Goal: Task Accomplishment & Management: Manage account settings

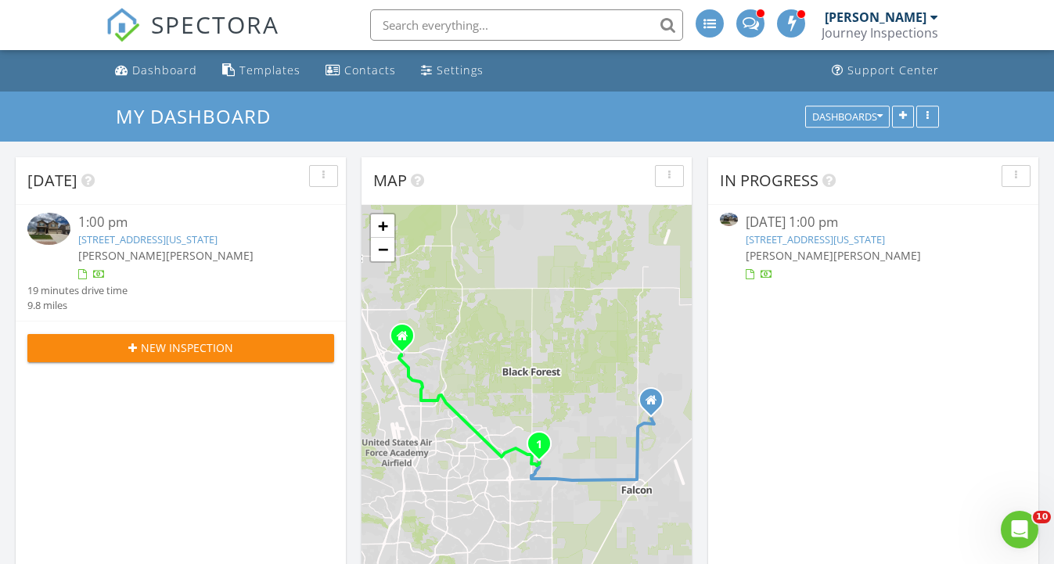
click at [815, 270] on div at bounding box center [873, 275] width 256 height 16
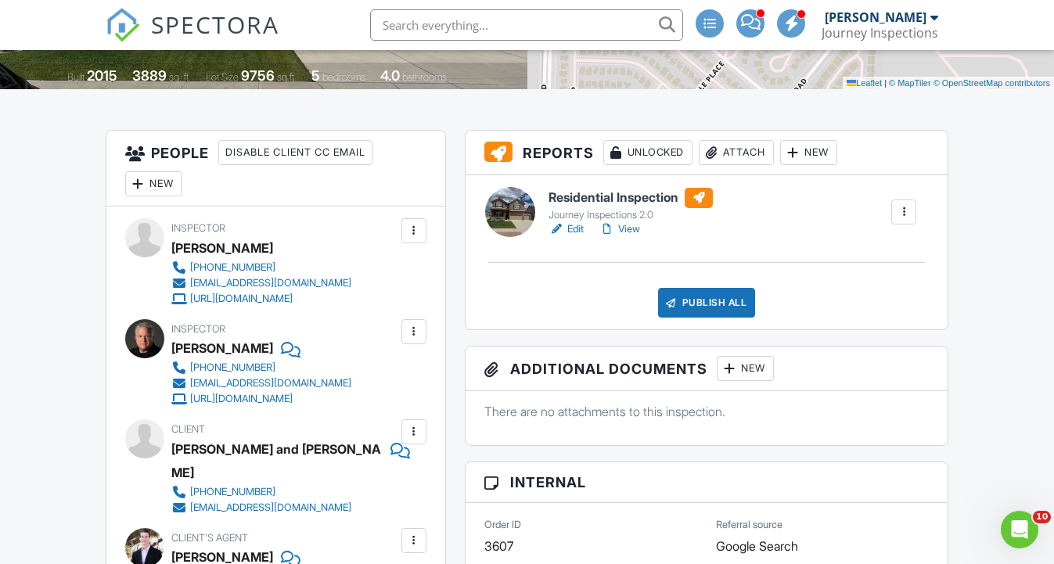
click at [658, 198] on h6 "Residential Inspection" at bounding box center [630, 198] width 164 height 20
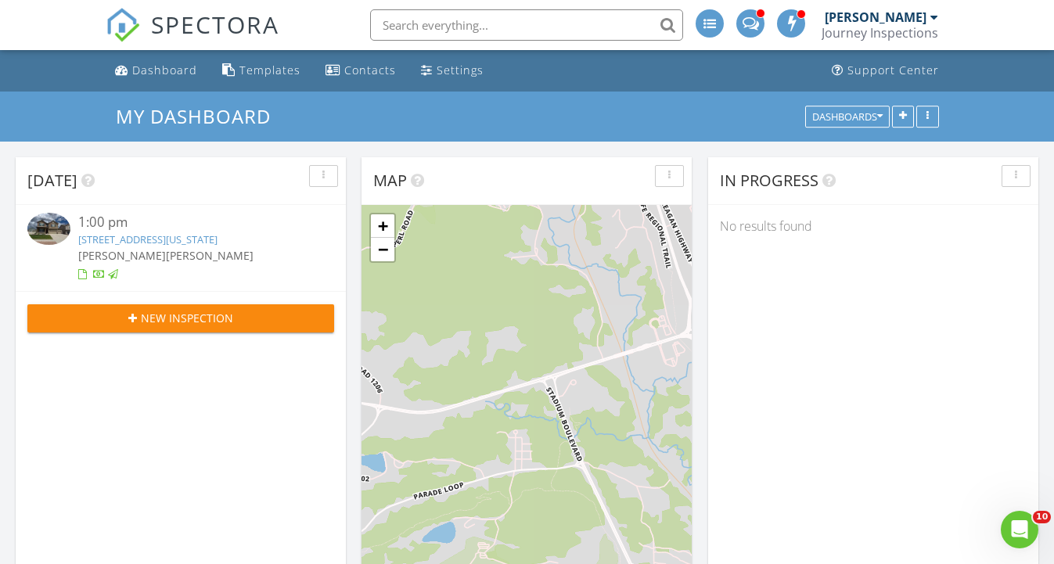
click at [278, 247] on div "8611 Dry Needle Place, Colorado Springs, CO 80908" at bounding box center [193, 239] width 230 height 15
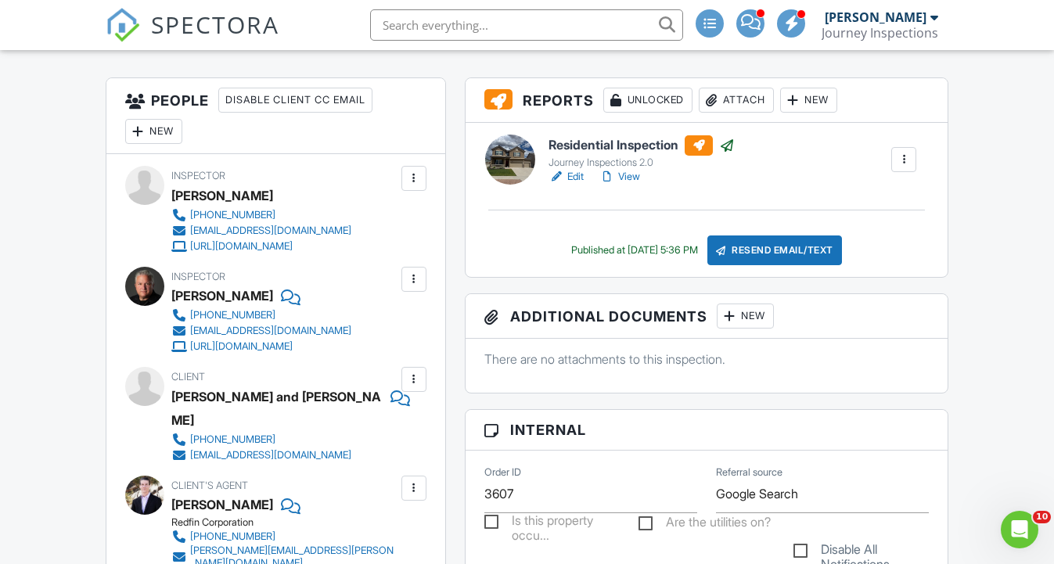
scroll to position [386, 0]
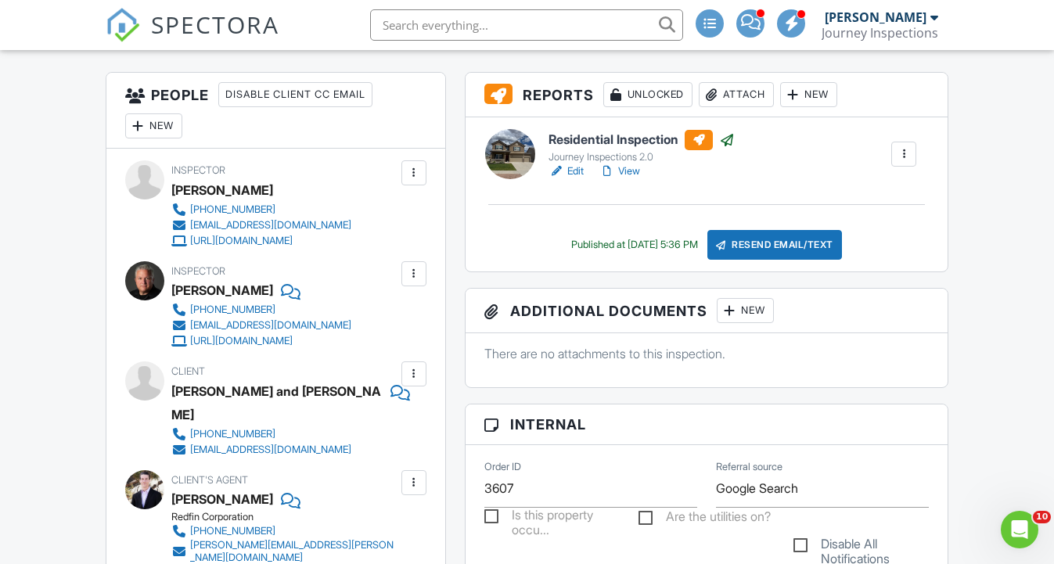
click at [734, 96] on div "Attach" at bounding box center [735, 94] width 75 height 25
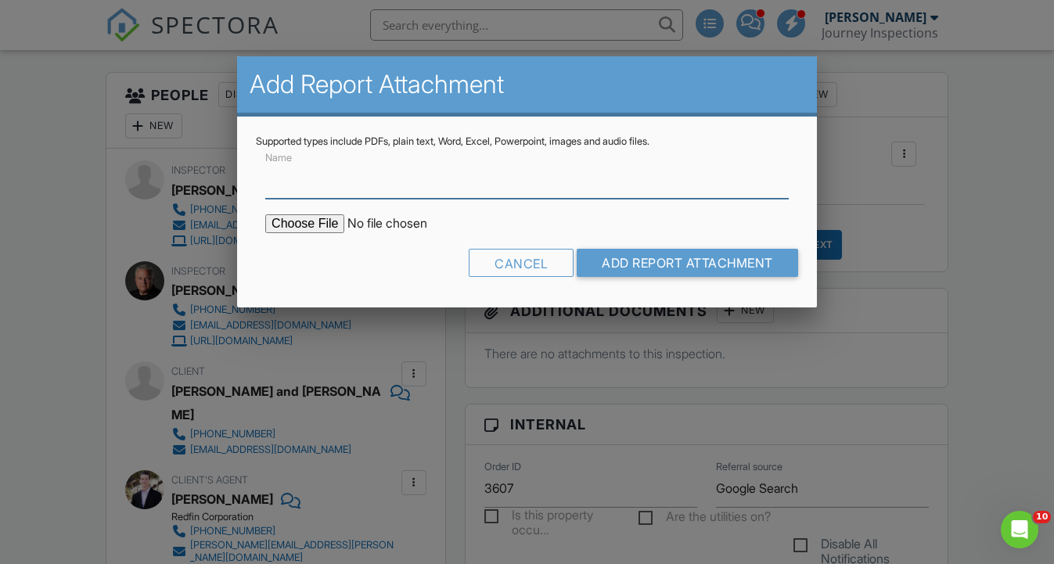
click at [464, 171] on input "Name" at bounding box center [526, 179] width 523 height 38
type input "Radon Test Results"
click at [318, 210] on form "Name Radon Test Results Cancel Add Report Attachment" at bounding box center [527, 218] width 542 height 141
click at [318, 216] on input "file" at bounding box center [398, 223] width 266 height 19
type input "C:\fakepath\8611_Dry_Needle_Place Radon Test Results .pdf"
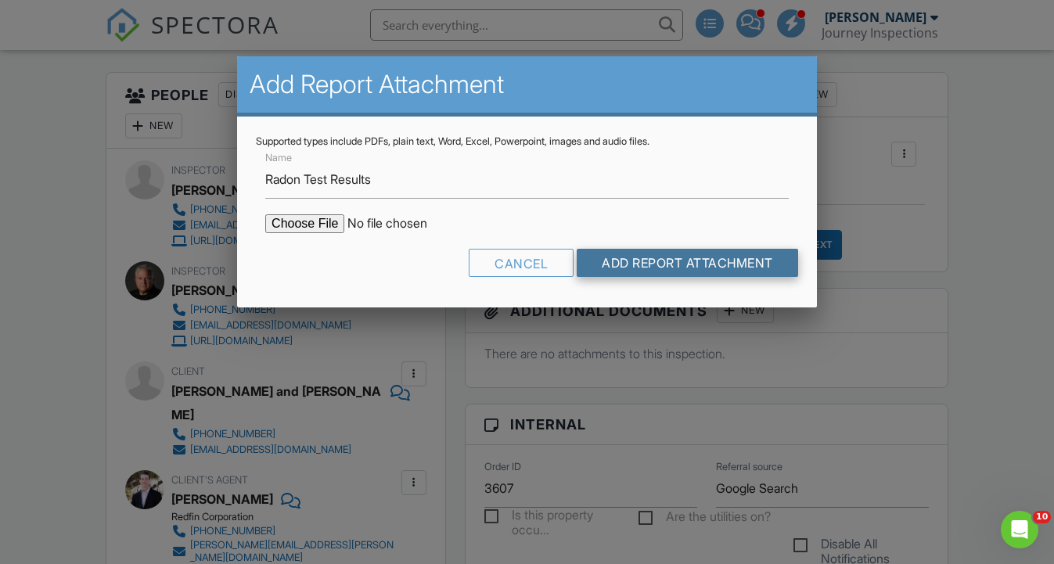
click at [706, 262] on input "Add Report Attachment" at bounding box center [686, 263] width 221 height 28
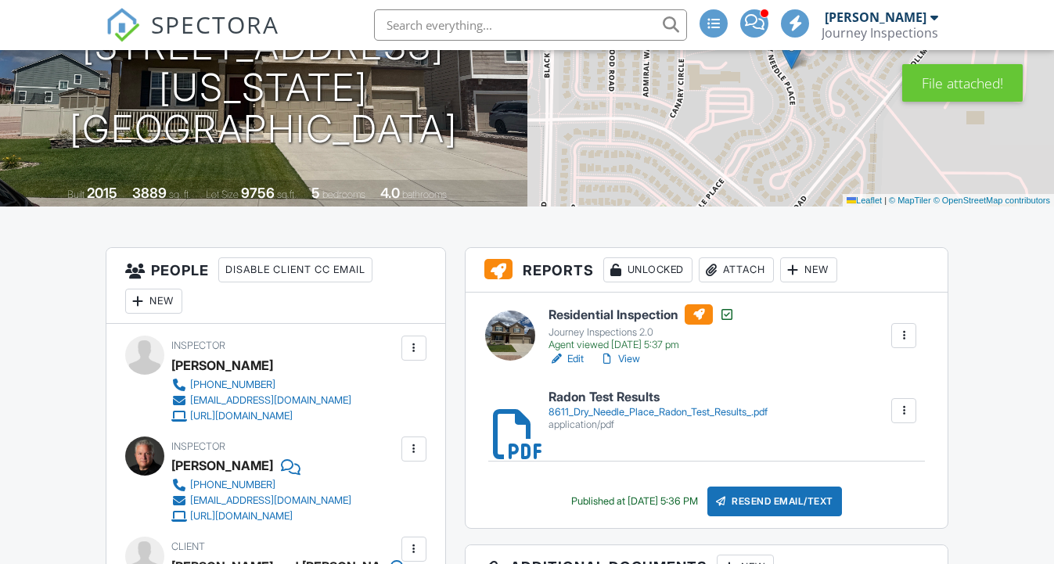
scroll to position [517, 0]
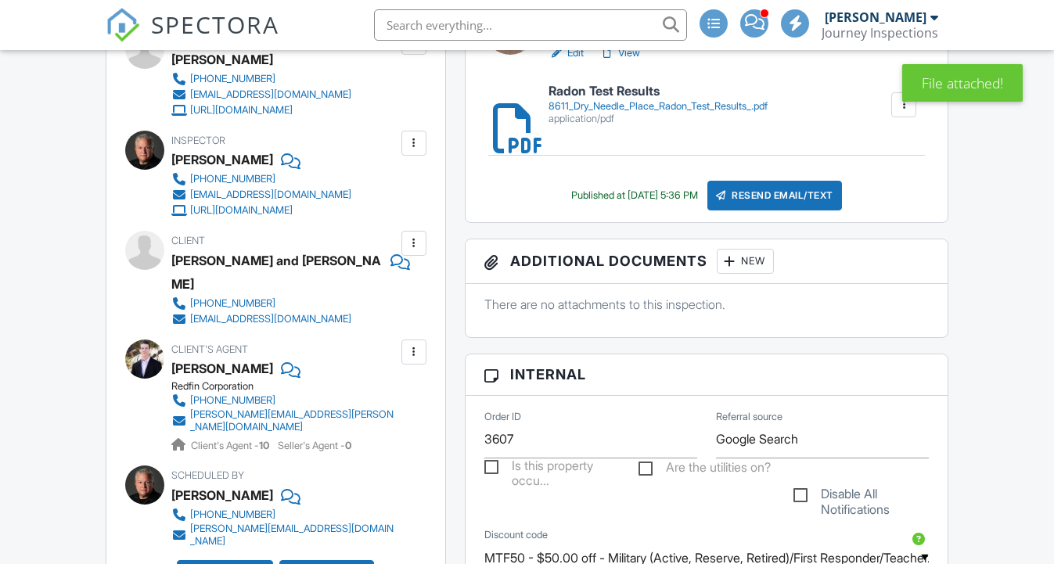
click at [782, 194] on div "Resend Email/Text" at bounding box center [774, 196] width 135 height 30
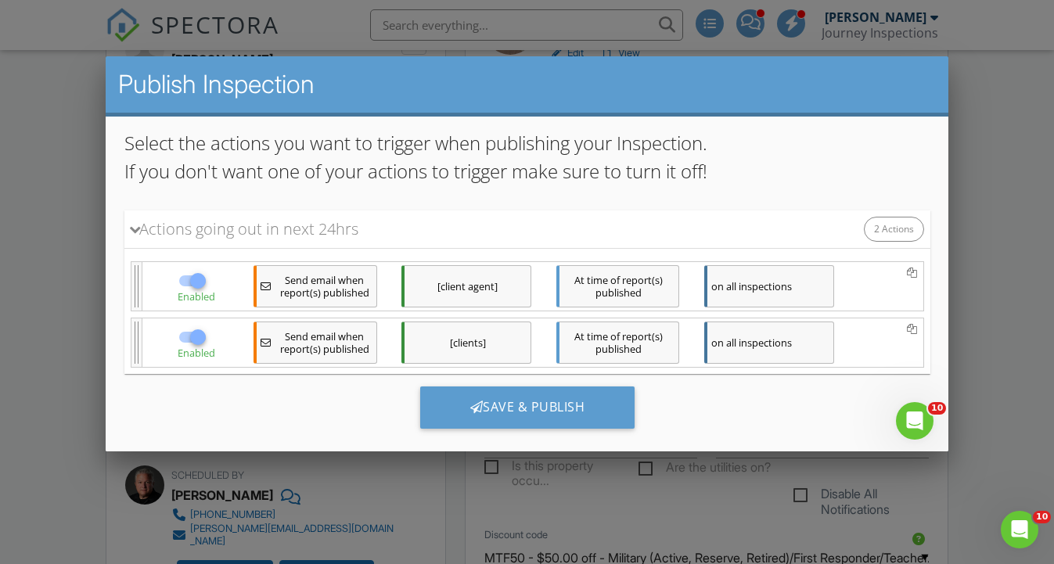
scroll to position [126, 0]
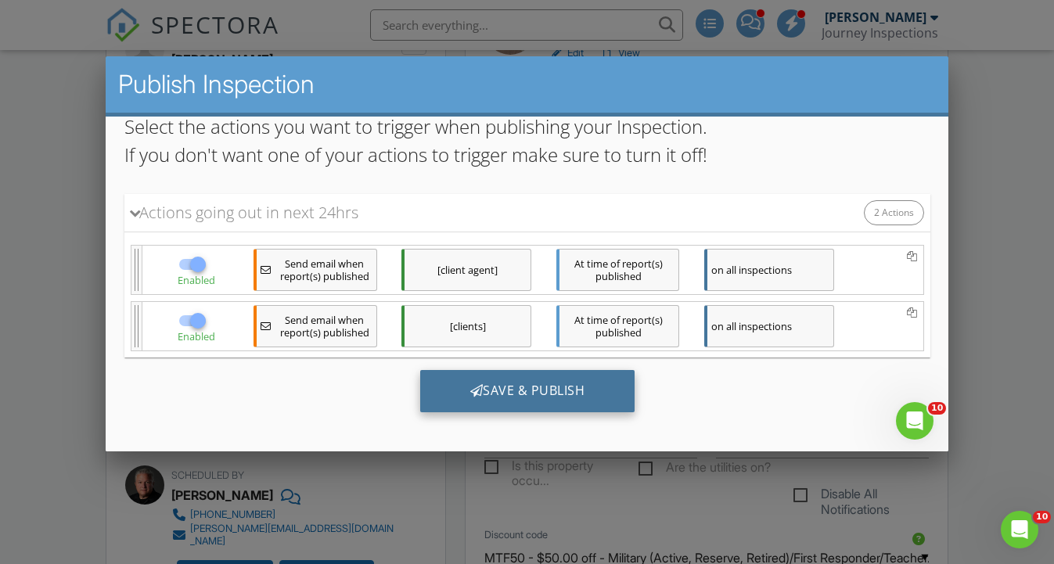
click at [603, 384] on div "Save & Publish" at bounding box center [526, 391] width 215 height 42
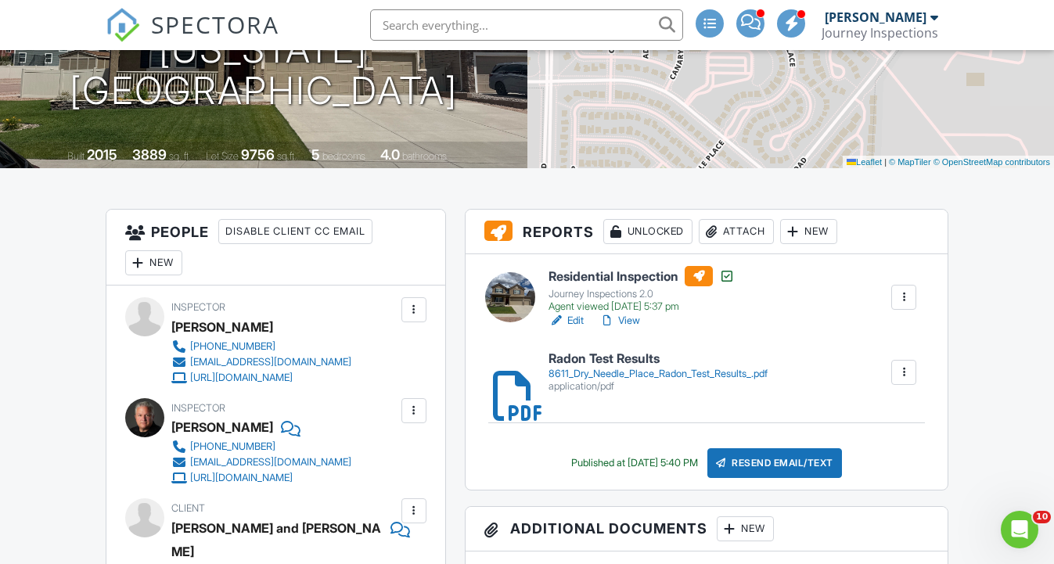
scroll to position [252, 0]
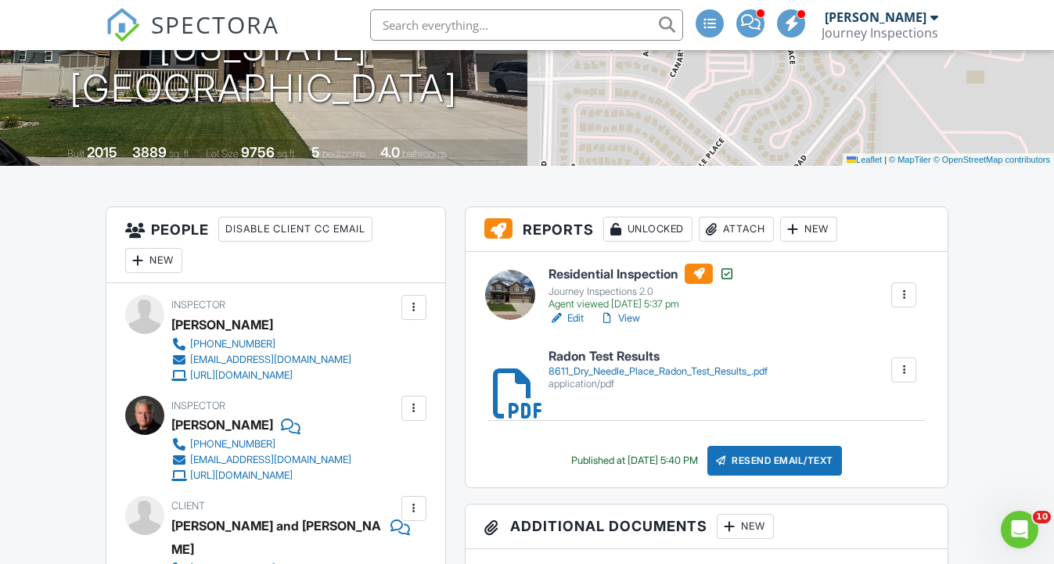
click at [759, 467] on div "Resend Email/Text" at bounding box center [774, 461] width 135 height 30
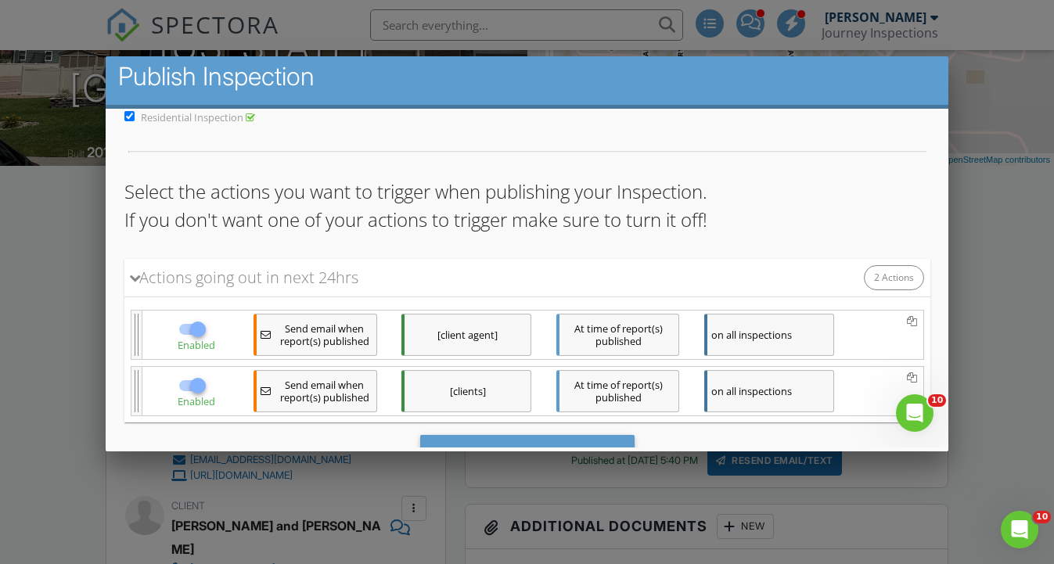
scroll to position [126, 0]
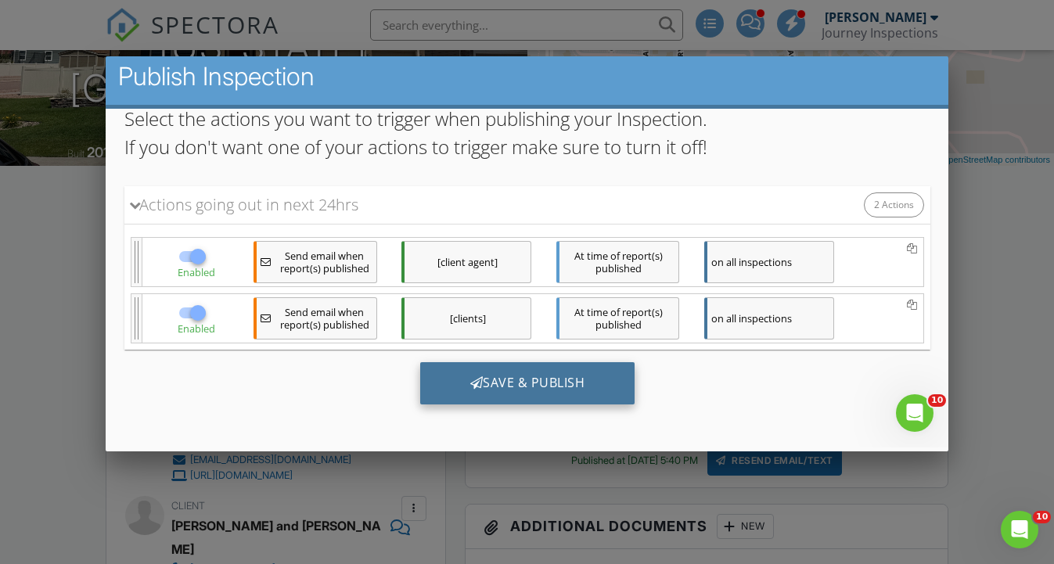
click at [596, 382] on div "Save & Publish" at bounding box center [526, 383] width 215 height 42
